Goal: Transaction & Acquisition: Book appointment/travel/reservation

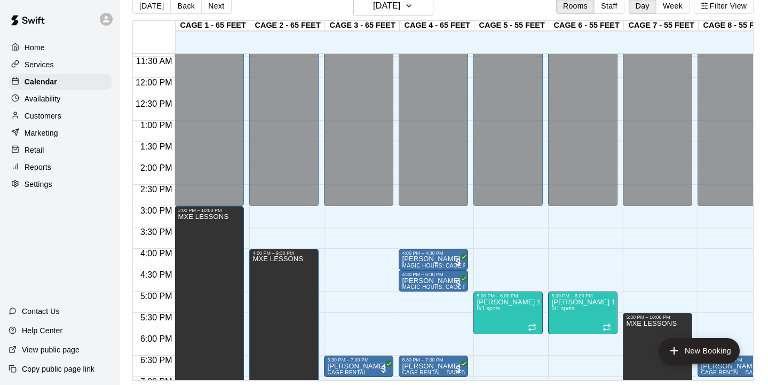
scroll to position [254, 0]
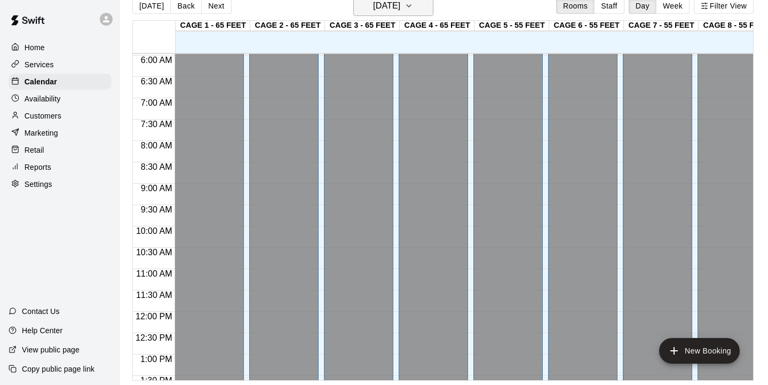
click at [413, 7] on icon "button" at bounding box center [408, 5] width 9 height 13
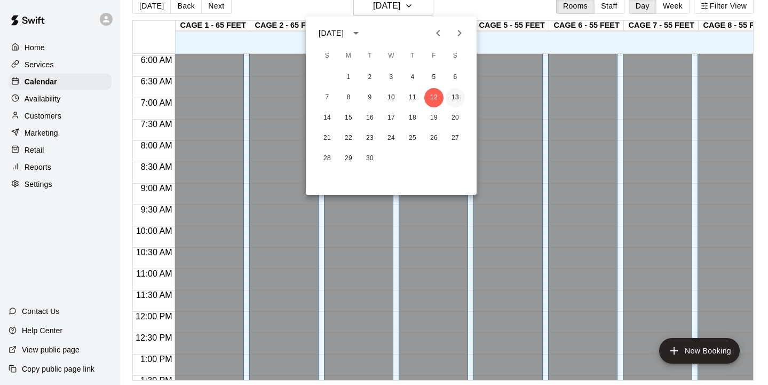
click at [451, 99] on button "13" at bounding box center [454, 97] width 19 height 19
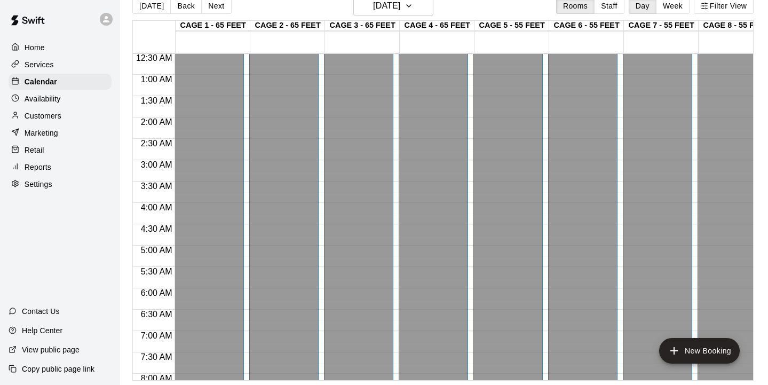
scroll to position [10, 0]
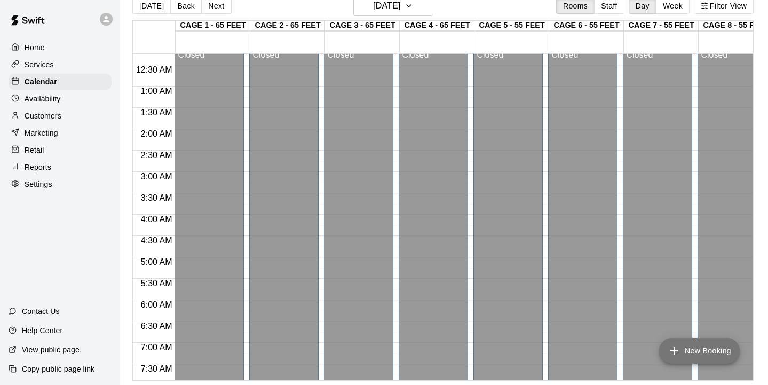
click at [696, 347] on button "New Booking" at bounding box center [699, 351] width 81 height 26
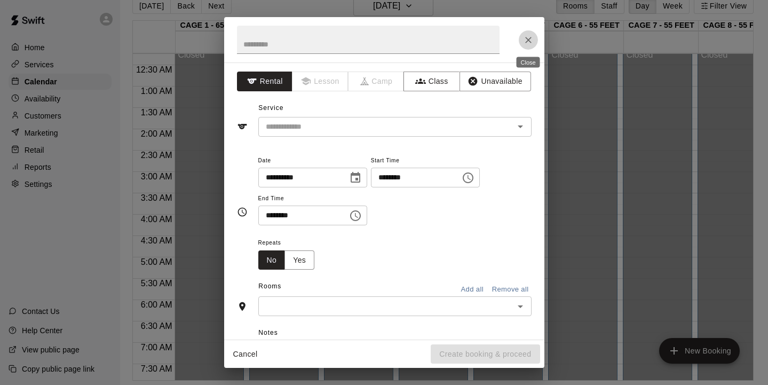
click at [530, 39] on icon "Close" at bounding box center [528, 40] width 11 height 11
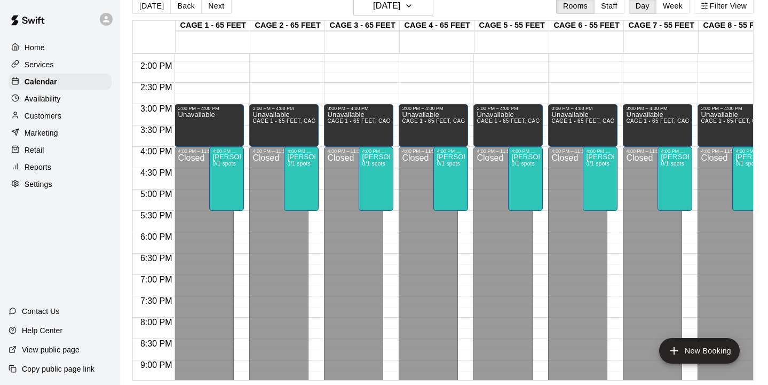
scroll to position [577, 0]
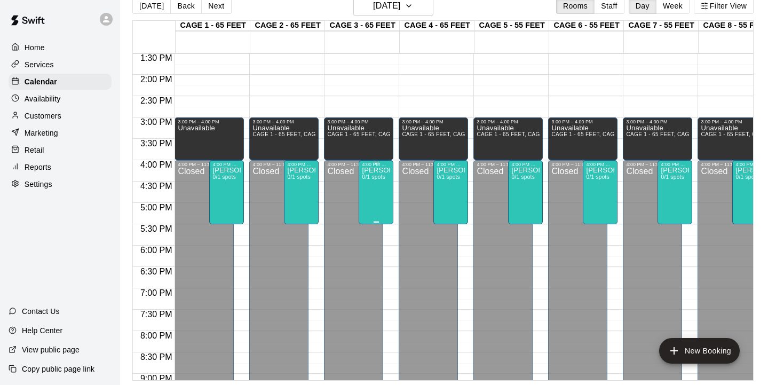
click at [382, 211] on div "[PERSON_NAME] Party 0/1 spots" at bounding box center [376, 359] width 28 height 385
click at [705, 356] on div at bounding box center [384, 192] width 768 height 385
click at [701, 350] on button "New Booking" at bounding box center [699, 351] width 81 height 26
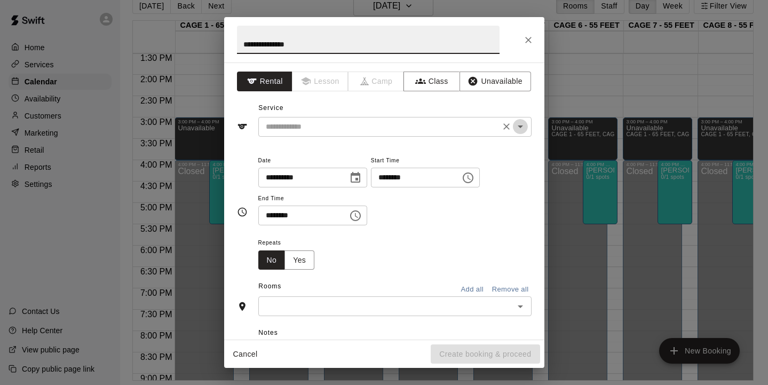
click at [517, 123] on icon "Open" at bounding box center [520, 126] width 13 height 13
type input "**********"
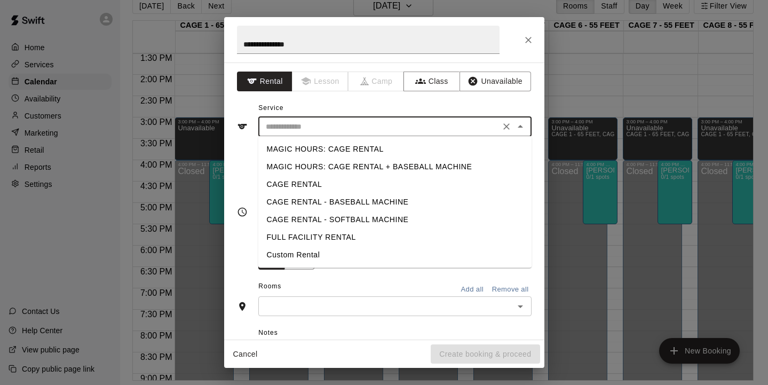
click at [313, 235] on li "FULL FACILITY RENTAL" at bounding box center [394, 237] width 273 height 18
type input "**********"
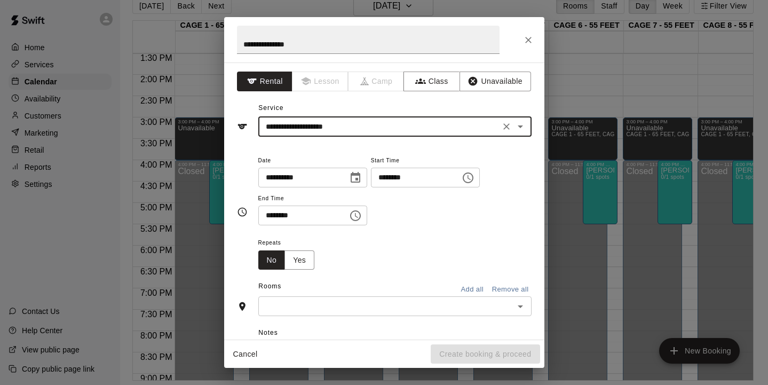
click at [362, 175] on icon "Choose date, selected date is Sep 13, 2025" at bounding box center [355, 177] width 13 height 13
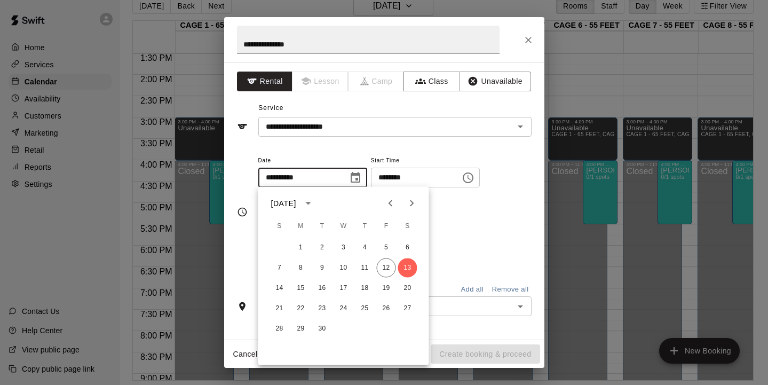
click at [410, 207] on icon "Next month" at bounding box center [411, 203] width 13 height 13
click at [412, 206] on icon "Next month" at bounding box center [411, 203] width 13 height 13
click at [408, 288] on button "15" at bounding box center [407, 287] width 19 height 19
type input "**********"
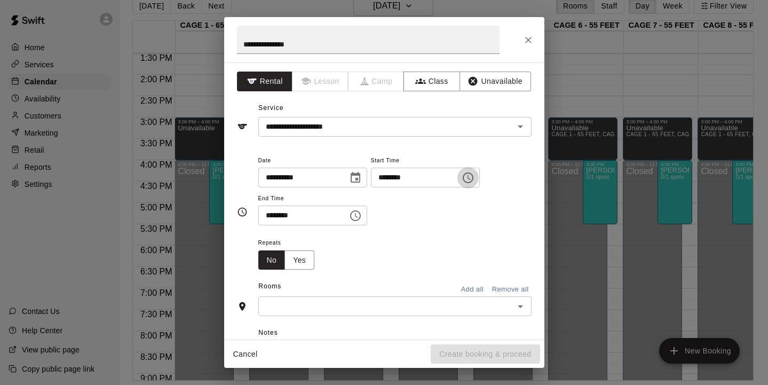
click at [474, 171] on icon "Choose time, selected time is 7:00 PM" at bounding box center [467, 177] width 13 height 13
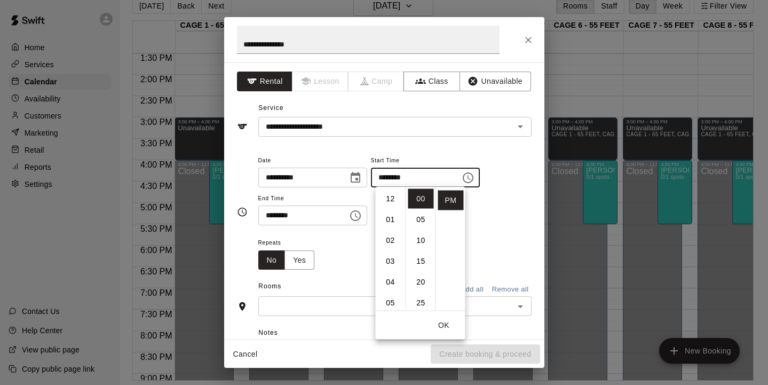
scroll to position [0, 0]
click at [392, 197] on li "12" at bounding box center [391, 199] width 26 height 20
click at [420, 239] on li "30" at bounding box center [421, 244] width 26 height 20
type input "********"
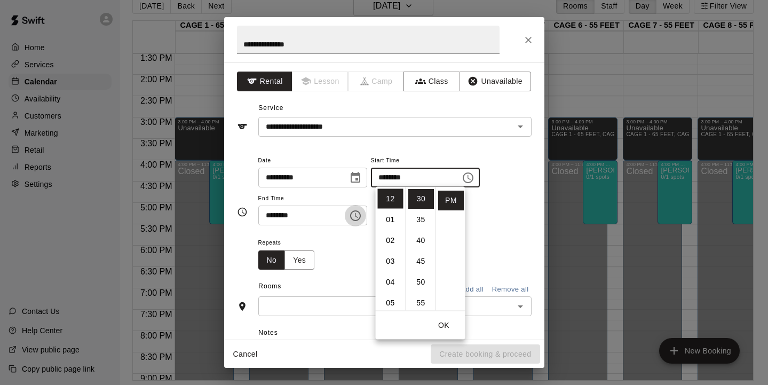
click at [362, 213] on icon "Choose time, selected time is 7:30 PM" at bounding box center [355, 215] width 13 height 13
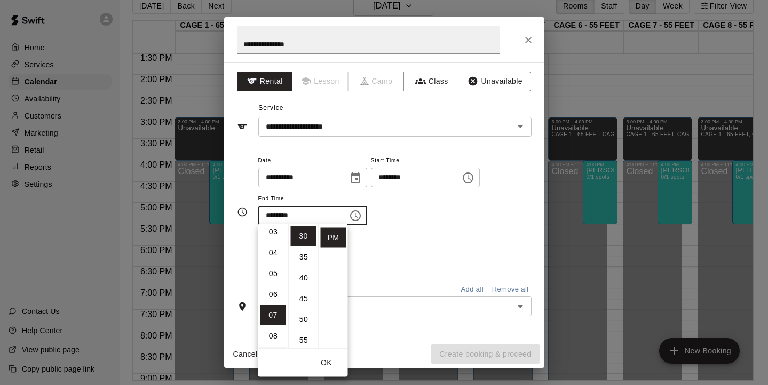
scroll to position [14, 0]
click at [270, 261] on li "02" at bounding box center [273, 263] width 26 height 20
click at [301, 237] on li "00" at bounding box center [304, 236] width 26 height 20
type input "********"
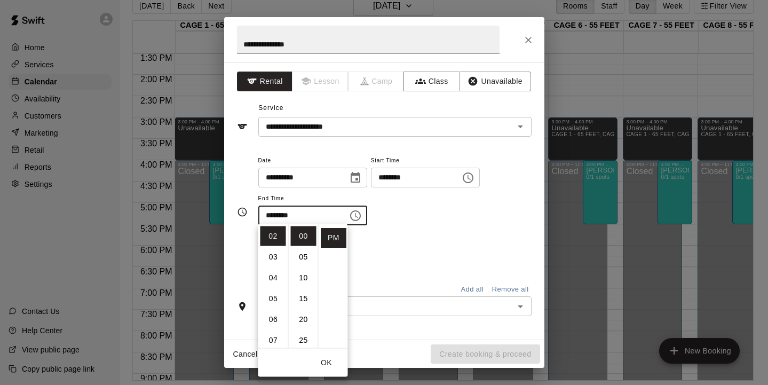
click at [374, 241] on div "Repeats No Yes" at bounding box center [394, 253] width 273 height 34
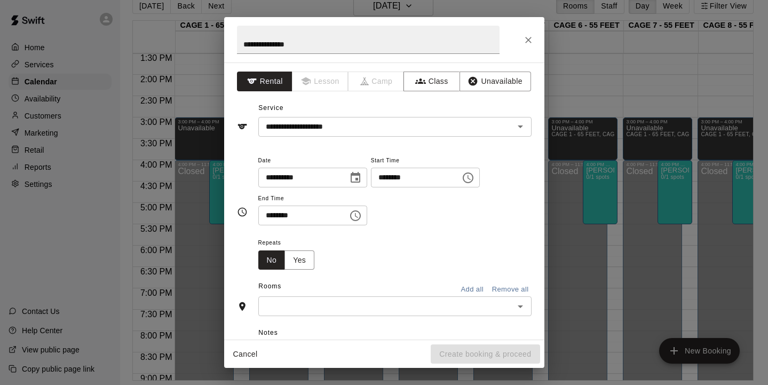
click at [519, 302] on icon "Open" at bounding box center [520, 306] width 13 height 13
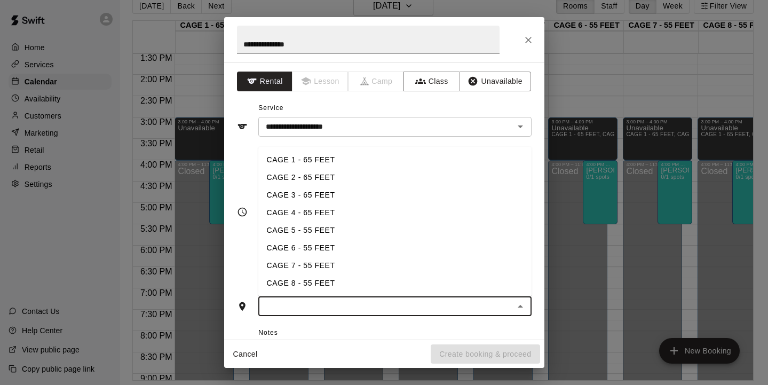
click at [256, 262] on div "**********" at bounding box center [384, 212] width 294 height 116
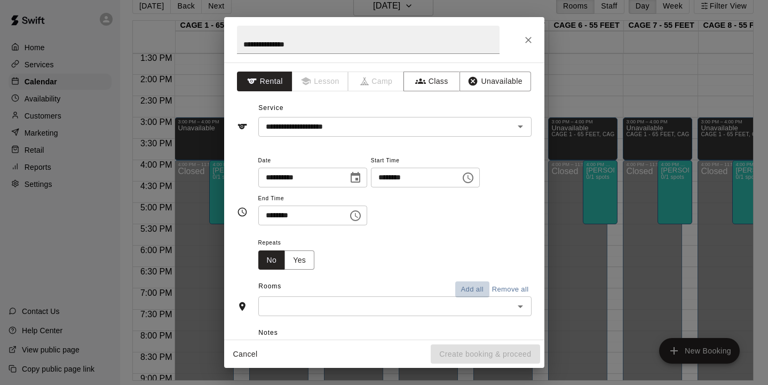
click at [477, 286] on button "Add all" at bounding box center [472, 289] width 34 height 17
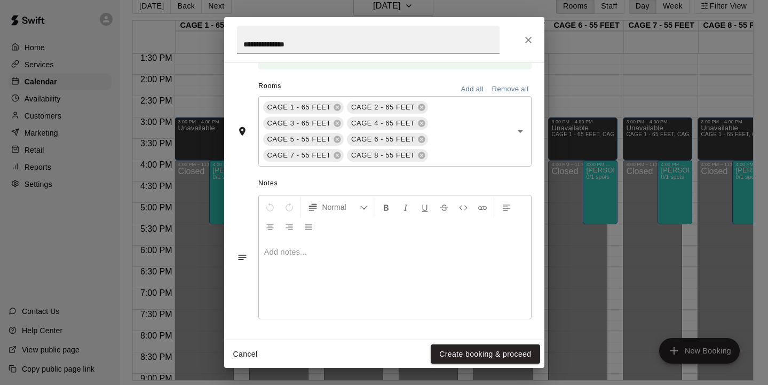
scroll to position [242, 0]
click at [317, 257] on p at bounding box center [394, 251] width 261 height 11
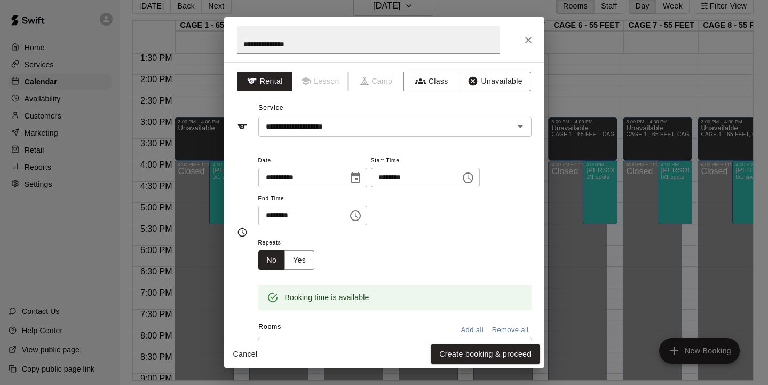
scroll to position [0, 0]
click at [477, 355] on button "Create booking & proceed" at bounding box center [484, 354] width 109 height 20
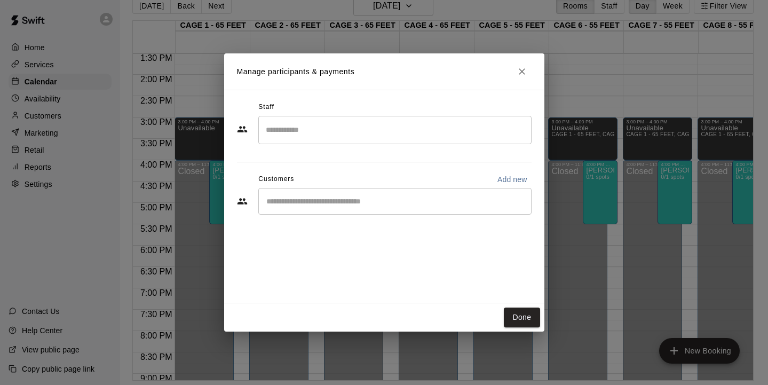
click at [364, 193] on div "​" at bounding box center [394, 201] width 273 height 27
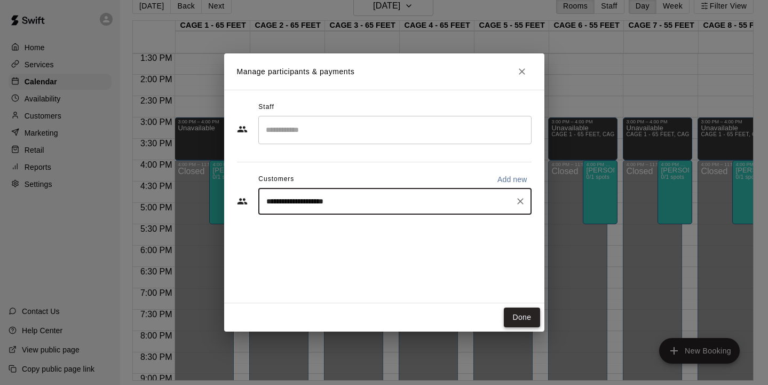
type input "**********"
click at [528, 316] on button "Done" at bounding box center [522, 317] width 36 height 20
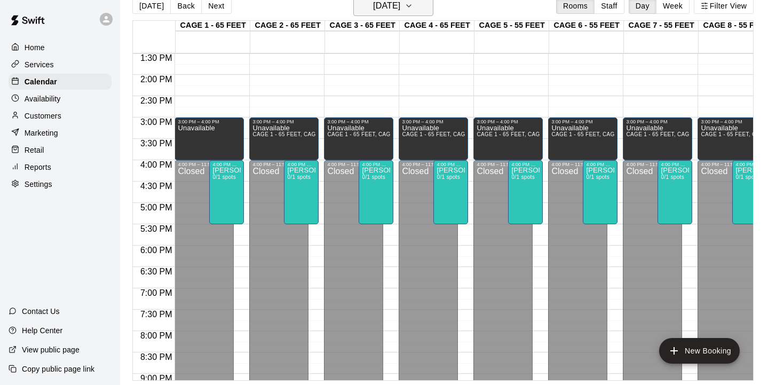
click at [413, 6] on icon "button" at bounding box center [408, 5] width 9 height 13
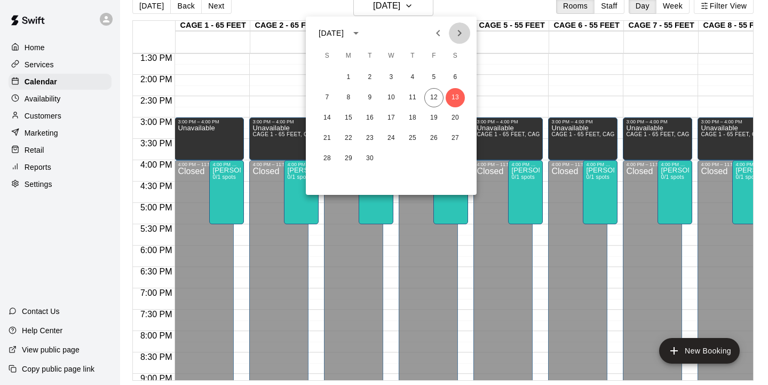
click at [456, 37] on icon "Next month" at bounding box center [459, 33] width 13 height 13
click at [456, 115] on button "15" at bounding box center [454, 117] width 19 height 19
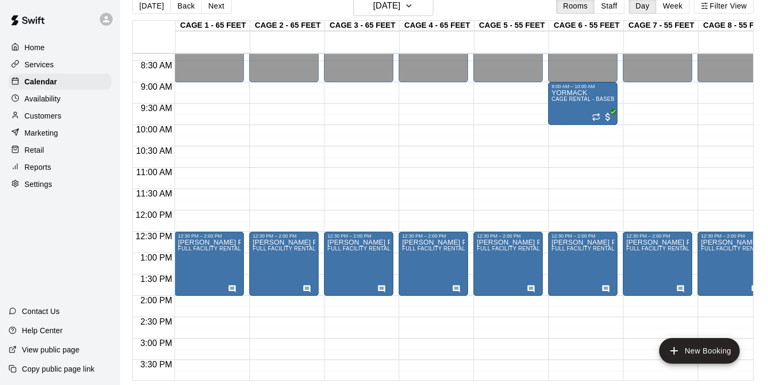
scroll to position [349, 0]
